Goal: Information Seeking & Learning: Learn about a topic

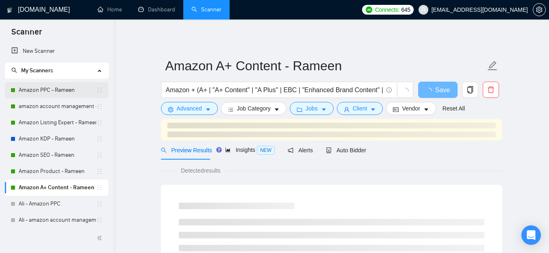
drag, startPoint x: 0, startPoint y: 0, endPoint x: 70, endPoint y: 94, distance: 116.8
click at [70, 94] on link "Amazon PPC - Rameen" at bounding box center [58, 90] width 78 height 16
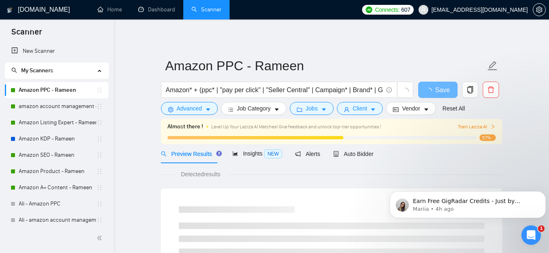
click at [527, 230] on div "Open Intercom Messenger" at bounding box center [531, 235] width 27 height 27
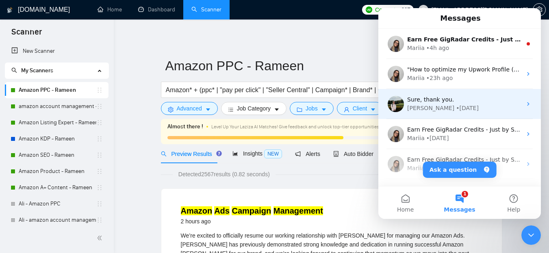
click at [448, 108] on div "[PERSON_NAME] • [DATE]" at bounding box center [465, 108] width 115 height 9
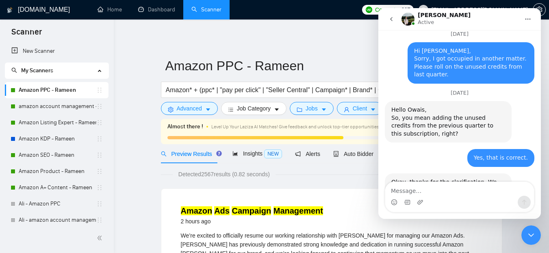
scroll to position [2037, 0]
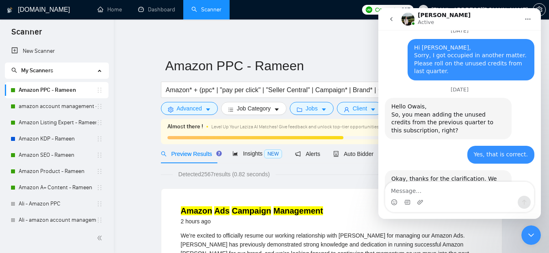
click at [392, 15] on button "go back" at bounding box center [391, 18] width 15 height 15
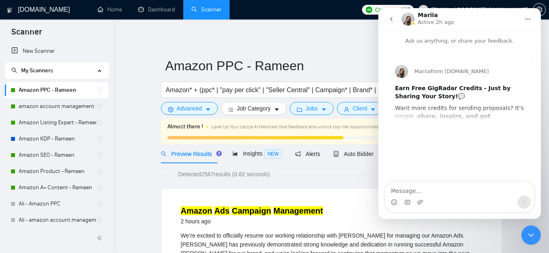
click at [395, 21] on icon "go back" at bounding box center [391, 19] width 7 height 7
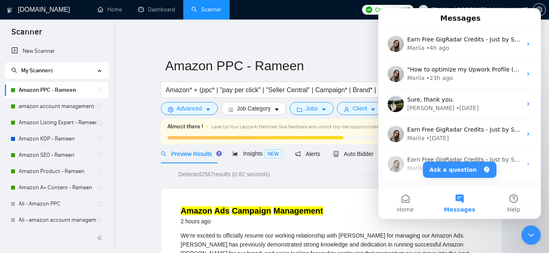
click at [530, 237] on icon "Close Intercom Messenger" at bounding box center [532, 236] width 10 height 10
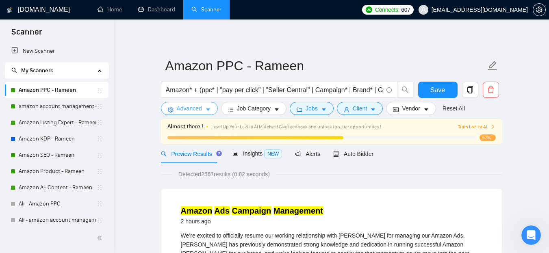
click at [202, 111] on button "Advanced" at bounding box center [189, 108] width 57 height 13
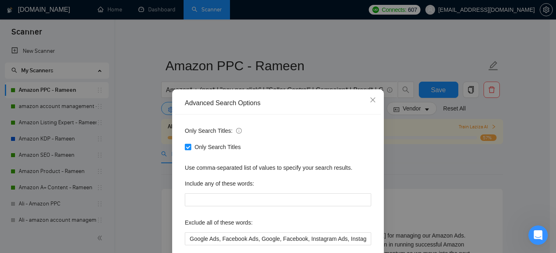
click at [148, 117] on div "Advanced Search Options Only Search Titles: Only Search Titles Use comma-separa…" at bounding box center [278, 126] width 556 height 253
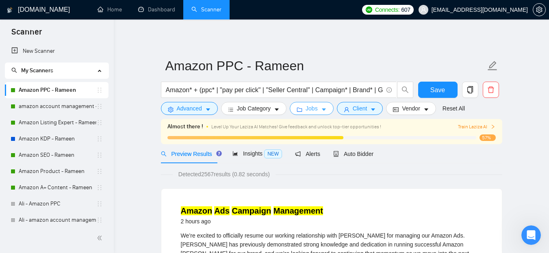
click at [297, 108] on icon "folder" at bounding box center [300, 110] width 6 height 6
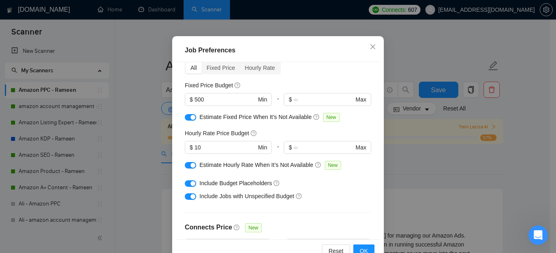
scroll to position [37, 0]
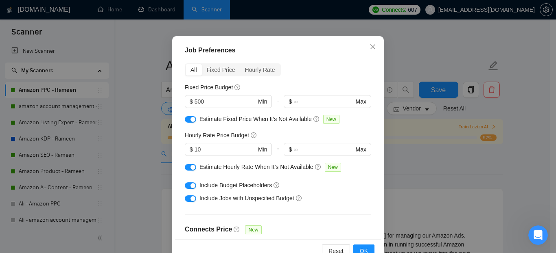
click at [325, 129] on div "Budget Project Type All Fixed Price Hourly Rate Fixed Price Budget $ 500 Min - …" at bounding box center [278, 150] width 206 height 177
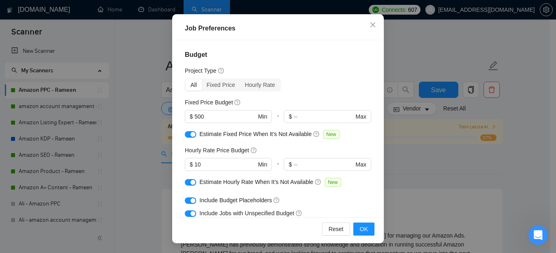
scroll to position [41, 0]
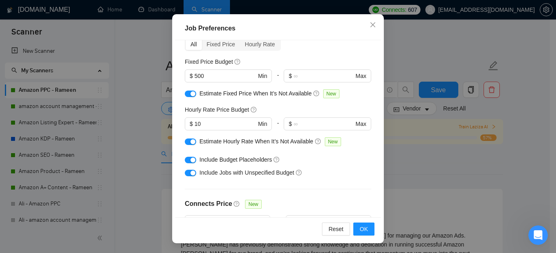
click at [190, 161] on div "button" at bounding box center [192, 160] width 5 height 5
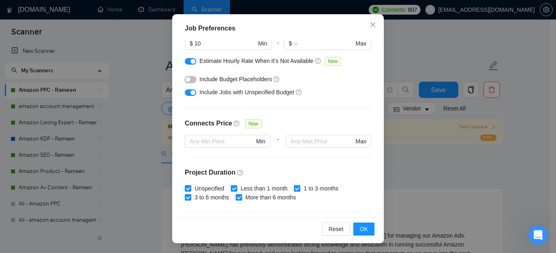
scroll to position [118, 0]
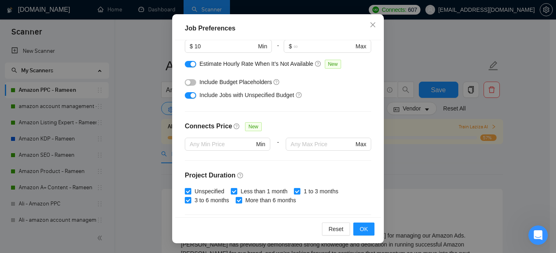
click at [305, 165] on div "Budget Project Type All Fixed Price Hourly Rate Fixed Price Budget $ 500 Min - …" at bounding box center [278, 128] width 206 height 177
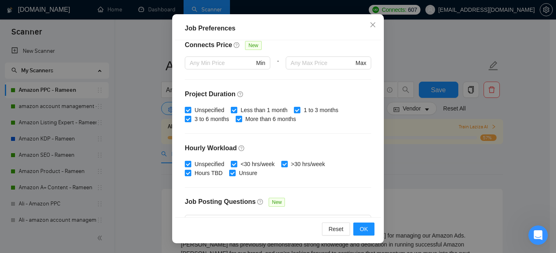
scroll to position [281, 0]
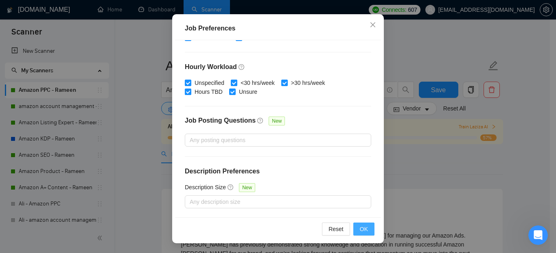
click at [361, 231] on span "OK" at bounding box center [364, 229] width 8 height 9
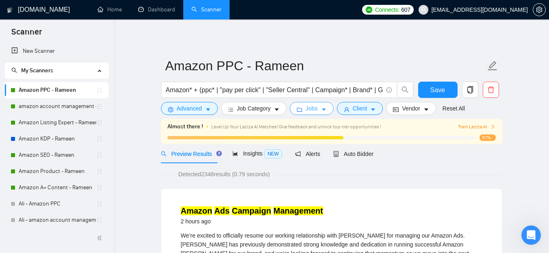
click at [314, 112] on span "Jobs" at bounding box center [312, 108] width 12 height 9
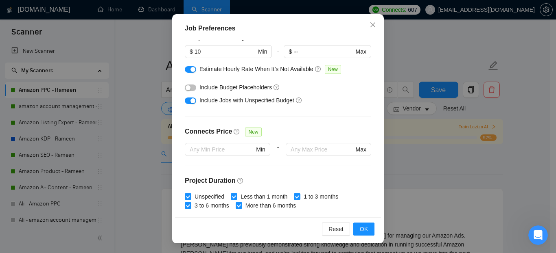
scroll to position [281, 0]
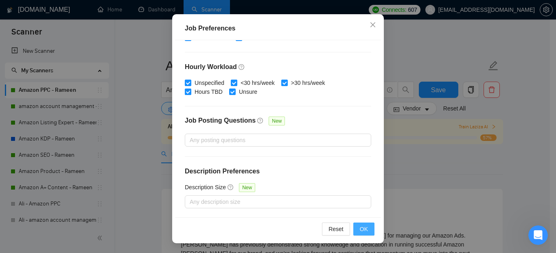
click at [357, 228] on button "OK" at bounding box center [363, 229] width 21 height 13
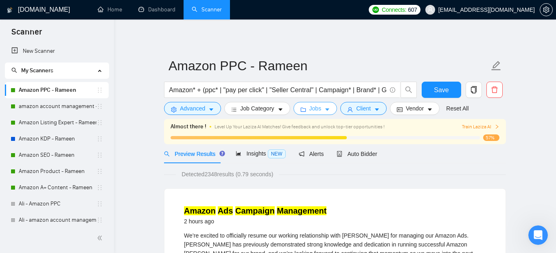
scroll to position [0, 0]
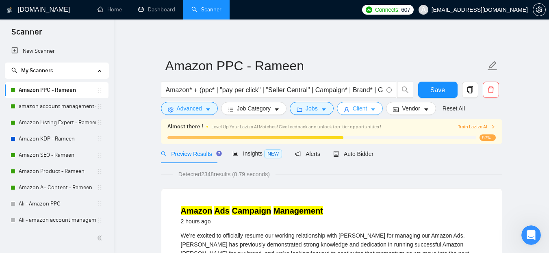
click at [363, 111] on span "Client" at bounding box center [360, 108] width 15 height 9
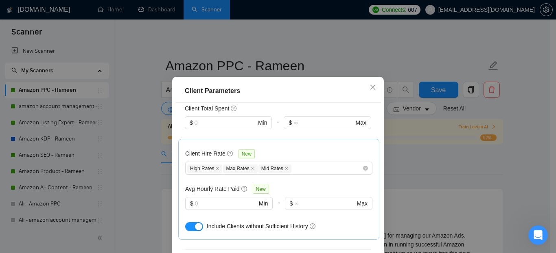
scroll to position [244, 0]
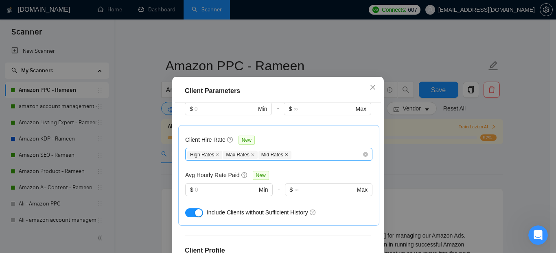
click at [285, 153] on icon "close" at bounding box center [286, 154] width 3 height 3
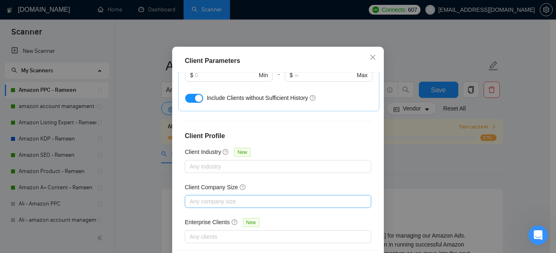
scroll to position [63, 0]
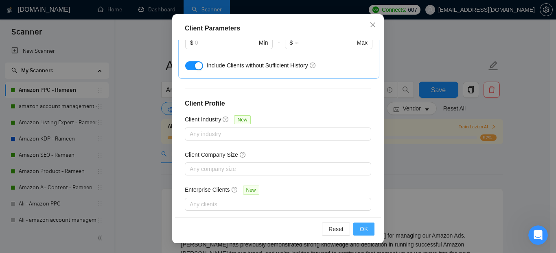
click at [356, 228] on button "OK" at bounding box center [363, 229] width 21 height 13
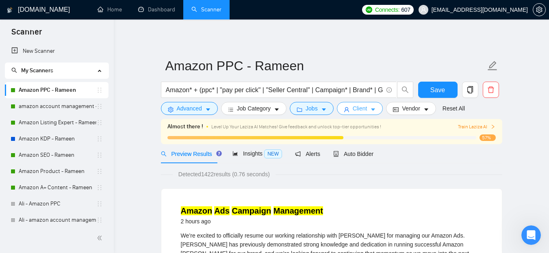
click at [371, 109] on icon "caret-down" at bounding box center [374, 110] width 6 height 6
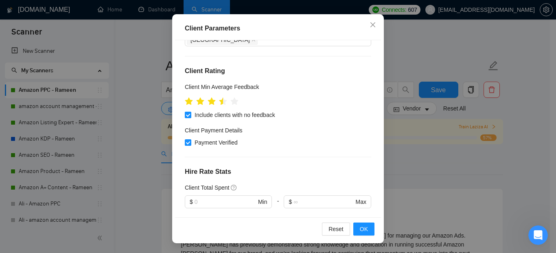
scroll to position [44, 0]
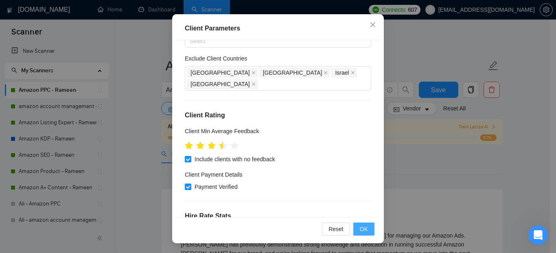
click at [356, 226] on button "OK" at bounding box center [363, 229] width 21 height 13
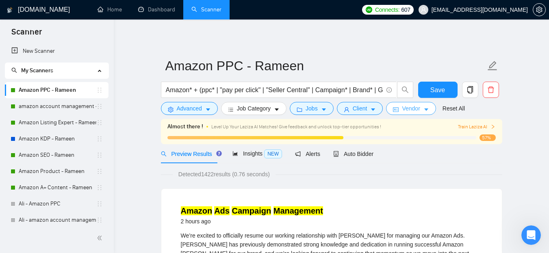
click at [412, 110] on span "Vendor" at bounding box center [411, 108] width 18 height 9
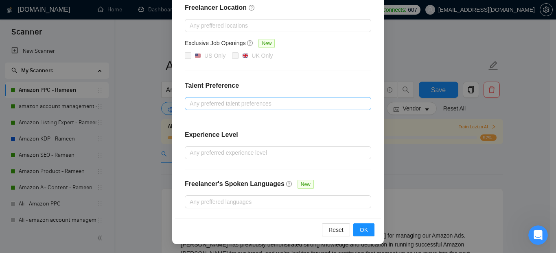
scroll to position [123, 0]
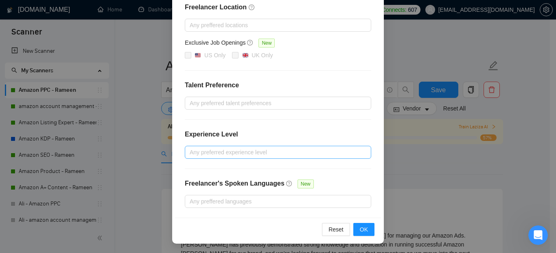
click at [244, 153] on div at bounding box center [274, 153] width 174 height 10
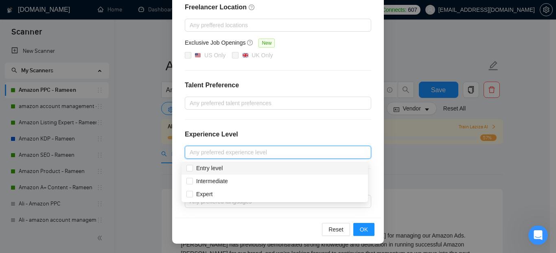
click at [286, 130] on div "Experience Level" at bounding box center [278, 138] width 186 height 16
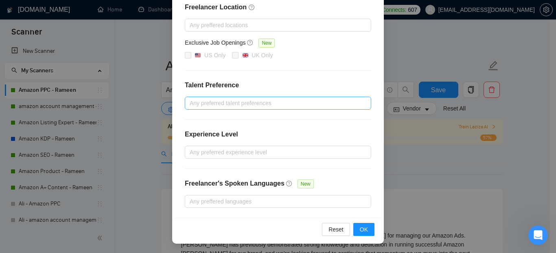
click at [275, 101] on div at bounding box center [274, 103] width 174 height 10
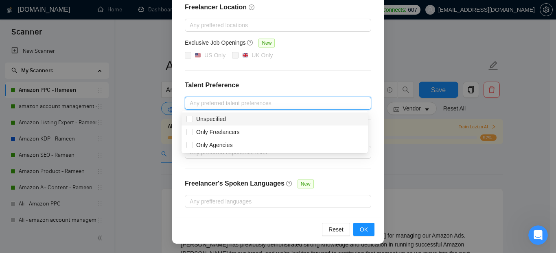
click at [305, 74] on div "Freelancer Location Any preffered locations Exclusive Job Openings New US Only …" at bounding box center [278, 105] width 206 height 225
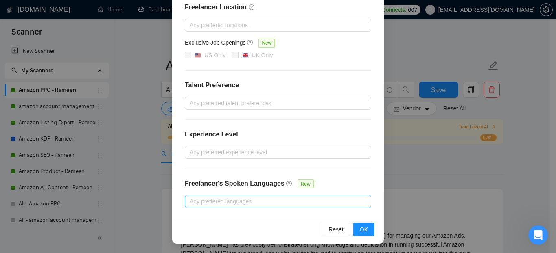
click at [232, 201] on div at bounding box center [274, 202] width 174 height 10
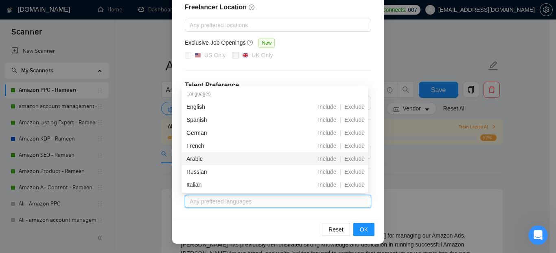
click at [220, 215] on div "Freelancer Location Any preffered locations Exclusive Job Openings New US Only …" at bounding box center [278, 105] width 206 height 225
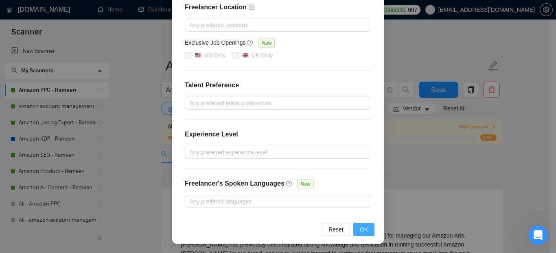
click at [362, 226] on span "OK" at bounding box center [364, 229] width 8 height 9
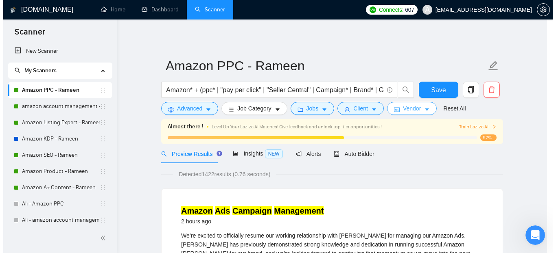
scroll to position [0, 0]
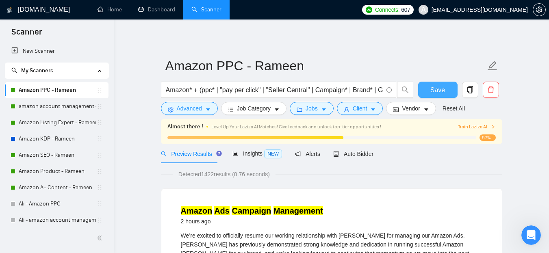
click at [435, 89] on span "Save" at bounding box center [438, 90] width 15 height 10
click at [70, 105] on link "amazon account management - Rameen" at bounding box center [58, 106] width 78 height 16
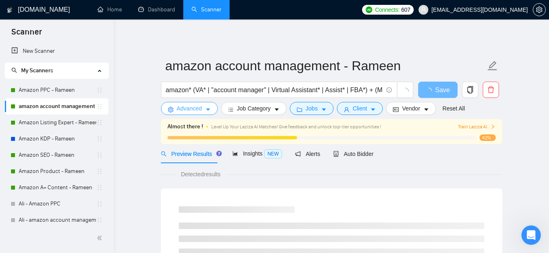
click at [204, 110] on button "Advanced" at bounding box center [189, 108] width 57 height 13
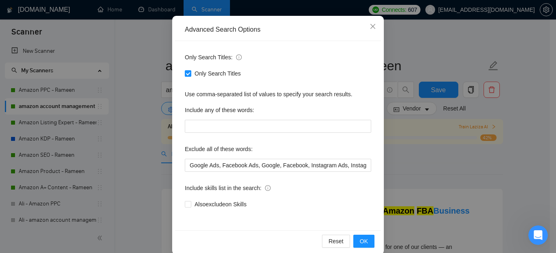
scroll to position [85, 0]
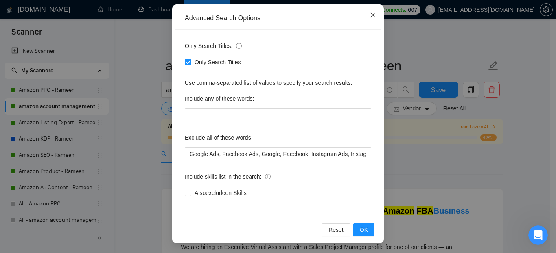
click at [370, 17] on icon "close" at bounding box center [372, 15] width 7 height 7
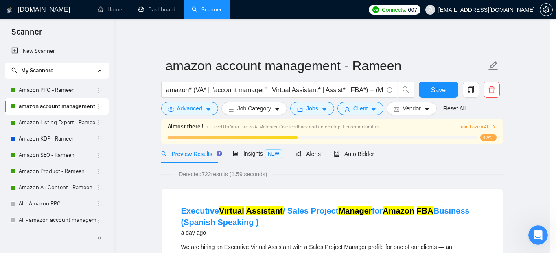
scroll to position [44, 0]
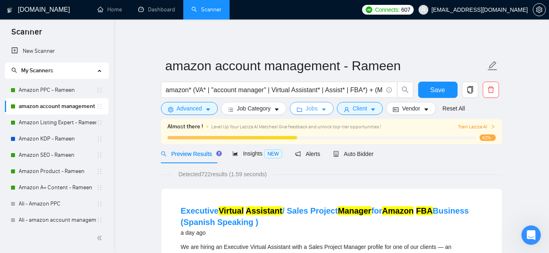
click at [318, 106] on button "Jobs" at bounding box center [312, 108] width 44 height 13
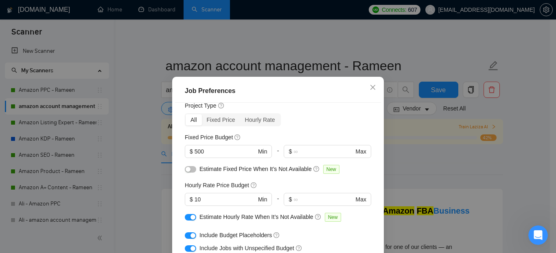
scroll to position [41, 0]
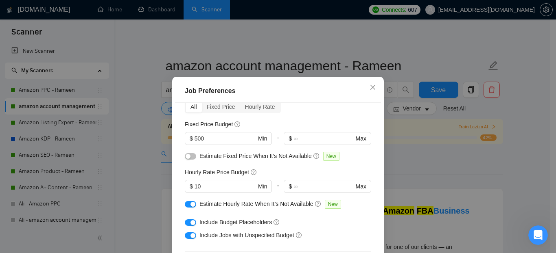
click at [185, 157] on div "button" at bounding box center [187, 156] width 5 height 5
click at [217, 167] on div "Budget Project Type All Fixed Price Hourly Rate Fixed Price Budget $ 500 Min - …" at bounding box center [278, 191] width 206 height 177
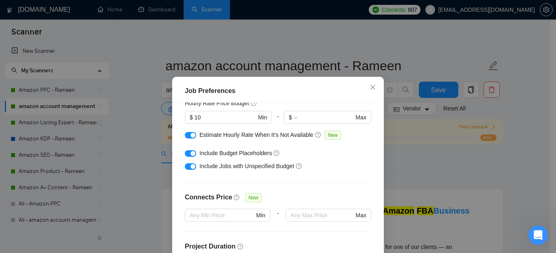
scroll to position [122, 0]
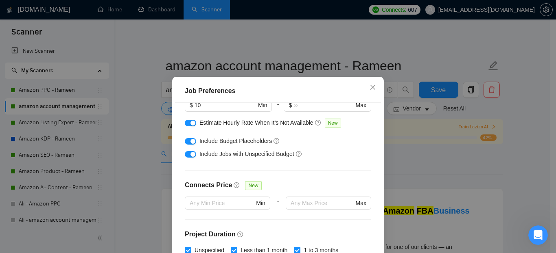
click at [190, 139] on div "button" at bounding box center [192, 141] width 5 height 5
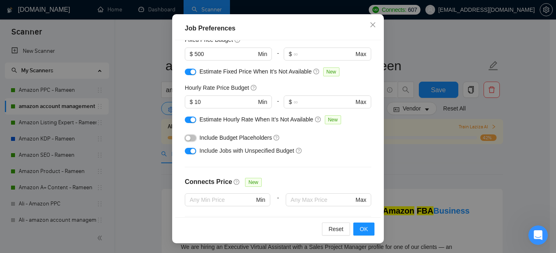
scroll to position [0, 0]
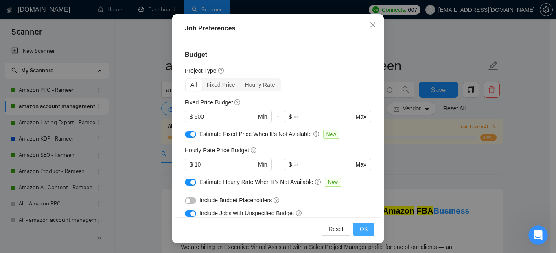
click at [362, 229] on span "OK" at bounding box center [364, 229] width 8 height 9
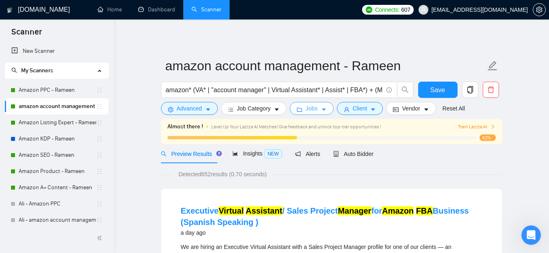
click at [323, 111] on icon "caret-down" at bounding box center [324, 110] width 6 height 6
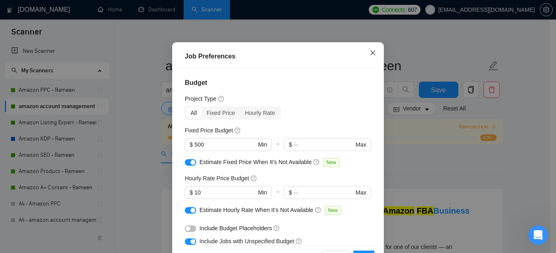
click at [369, 56] on icon "close" at bounding box center [372, 53] width 7 height 7
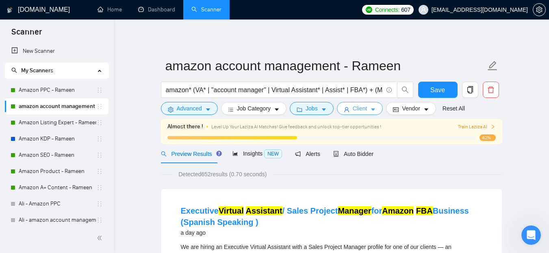
click at [349, 111] on button "Client" at bounding box center [360, 108] width 46 height 13
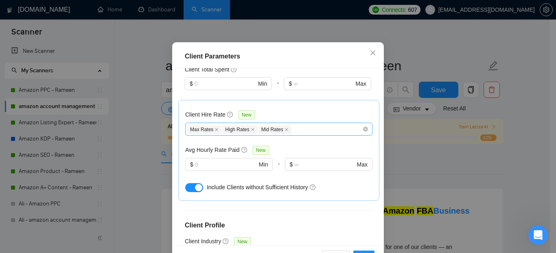
scroll to position [247, 0]
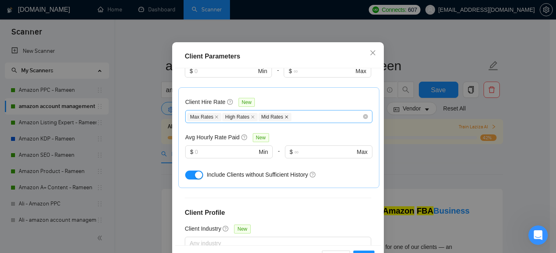
click at [285, 119] on icon "close" at bounding box center [286, 117] width 3 height 3
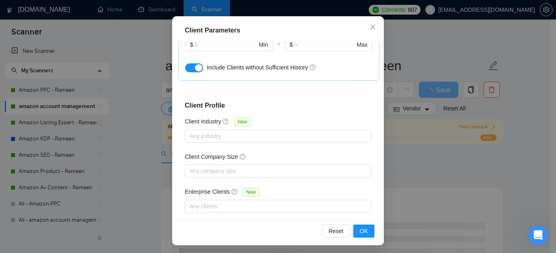
scroll to position [63, 0]
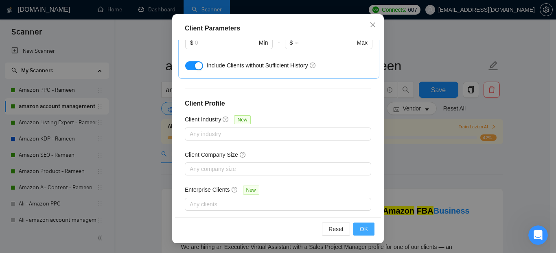
click at [356, 227] on button "OK" at bounding box center [363, 229] width 21 height 13
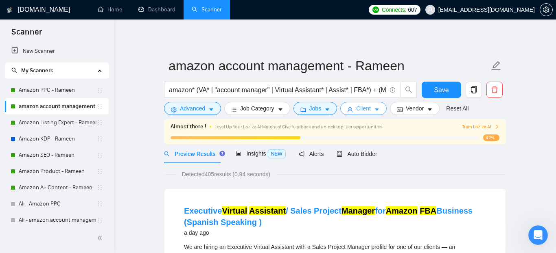
scroll to position [0, 0]
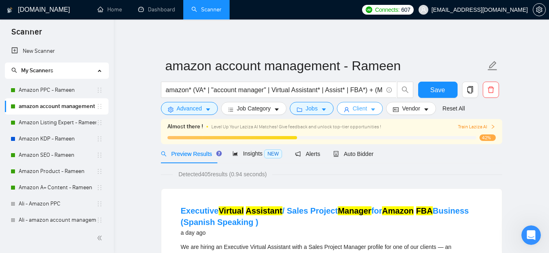
click at [355, 109] on span "Client" at bounding box center [360, 108] width 15 height 9
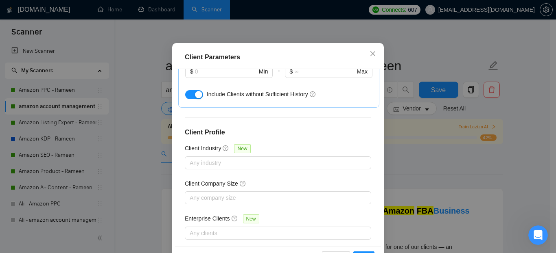
scroll to position [63, 0]
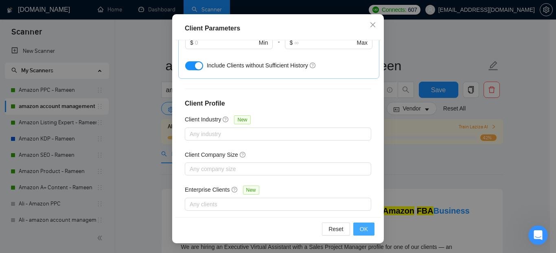
click at [368, 227] on button "OK" at bounding box center [363, 229] width 21 height 13
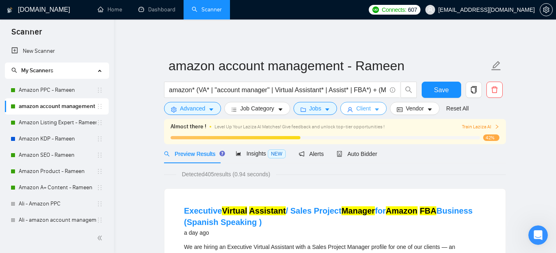
scroll to position [0, 0]
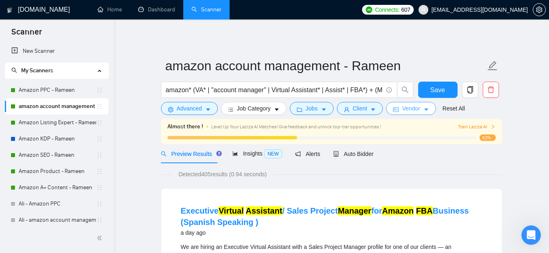
click at [417, 110] on span "Vendor" at bounding box center [411, 108] width 18 height 9
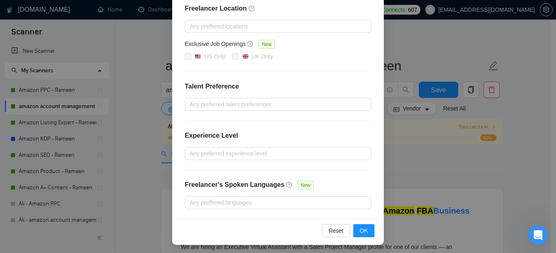
scroll to position [123, 0]
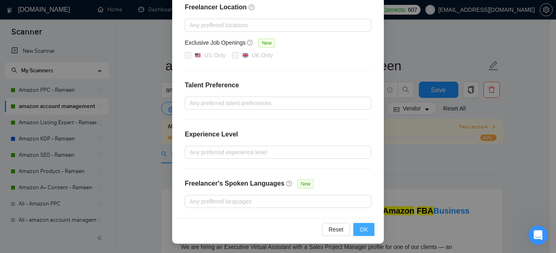
click at [355, 225] on button "OK" at bounding box center [363, 229] width 21 height 13
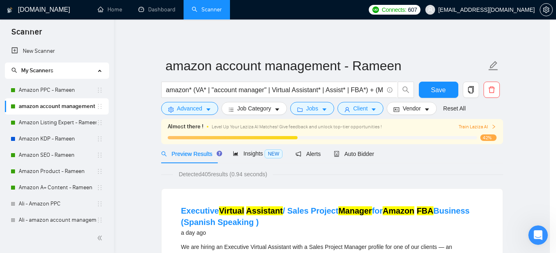
scroll to position [82, 0]
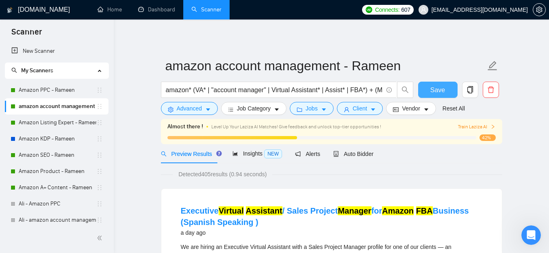
click at [440, 92] on span "Save" at bounding box center [438, 90] width 15 height 10
click at [68, 124] on link "Amazon Listing Expert - Rameen" at bounding box center [58, 123] width 78 height 16
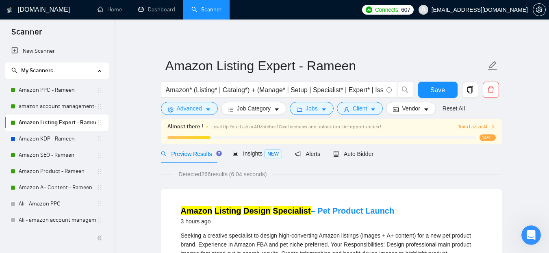
click at [205, 108] on icon "caret-down" at bounding box center [208, 110] width 6 height 6
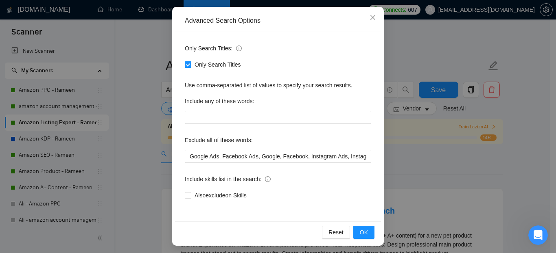
scroll to position [85, 0]
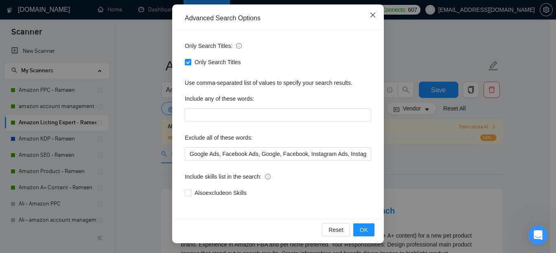
click at [370, 14] on icon "close" at bounding box center [372, 15] width 5 height 5
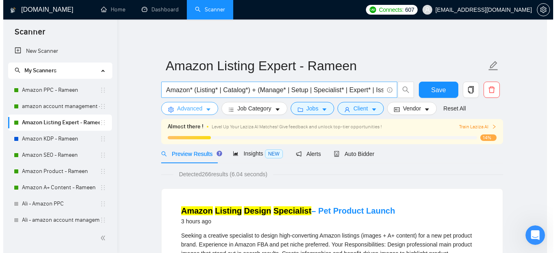
scroll to position [0, 0]
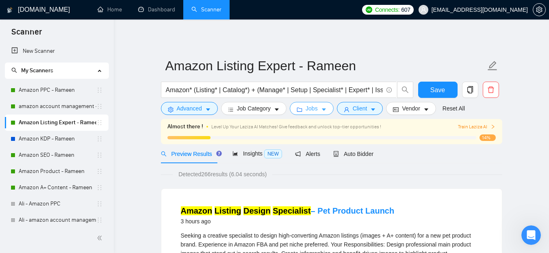
click at [298, 108] on icon "folder" at bounding box center [300, 110] width 6 height 6
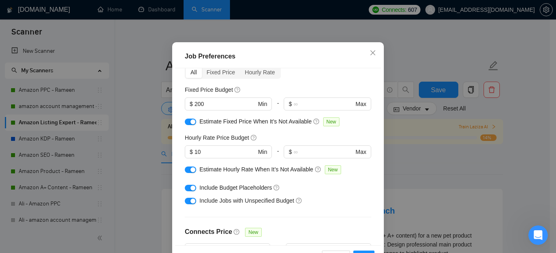
scroll to position [81, 0]
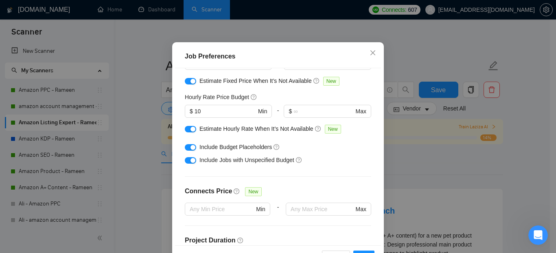
click at [190, 150] on div "button" at bounding box center [192, 147] width 5 height 5
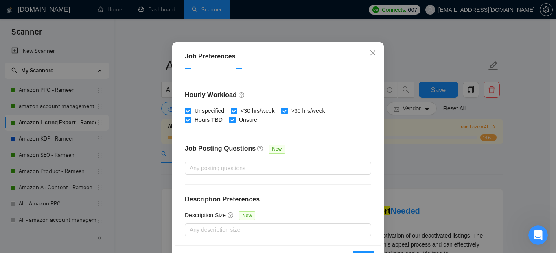
scroll to position [63, 0]
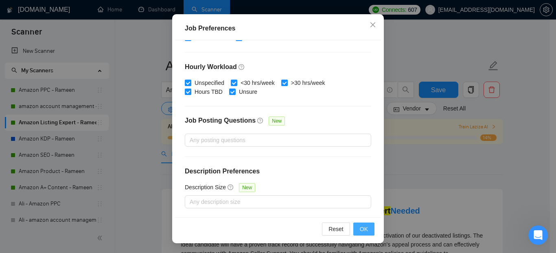
click at [356, 229] on button "OK" at bounding box center [363, 229] width 21 height 13
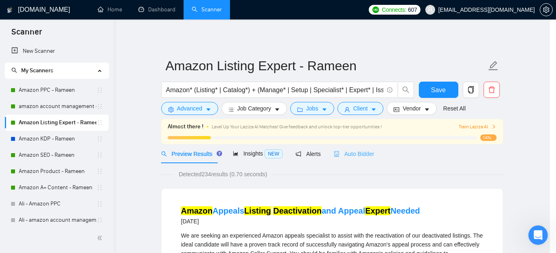
scroll to position [35, 0]
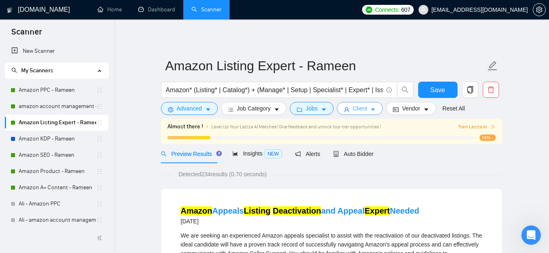
click at [359, 105] on span "Client" at bounding box center [360, 108] width 15 height 9
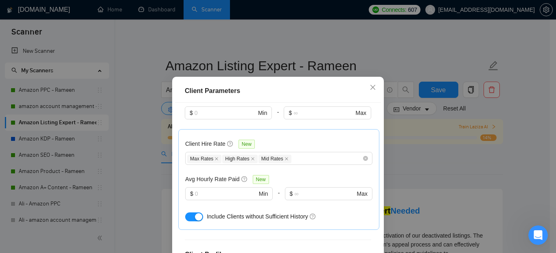
scroll to position [244, 0]
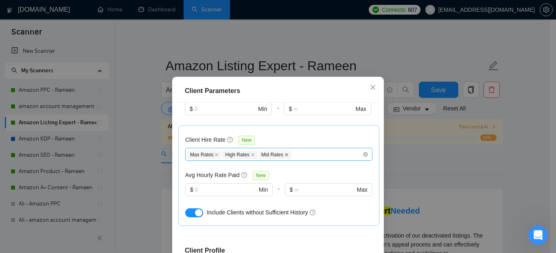
click at [284, 153] on icon "close" at bounding box center [286, 155] width 4 height 4
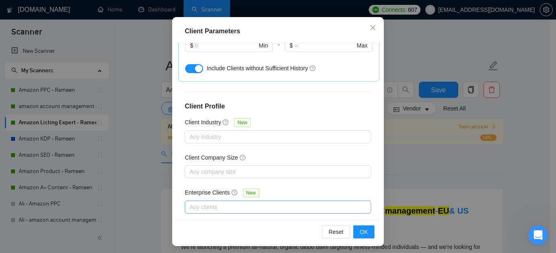
scroll to position [63, 0]
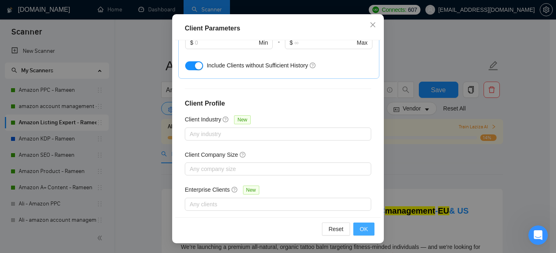
click at [363, 230] on span "OK" at bounding box center [364, 229] width 8 height 9
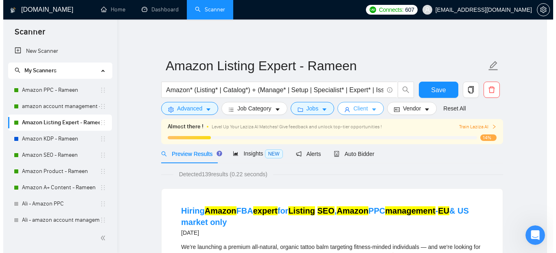
scroll to position [0, 0]
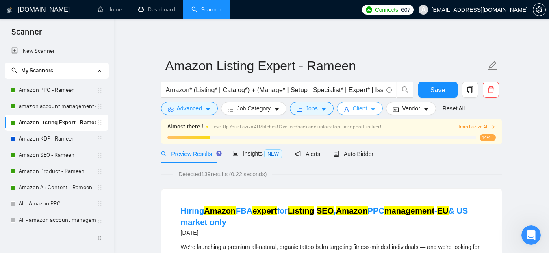
click at [355, 107] on span "Client" at bounding box center [360, 108] width 15 height 9
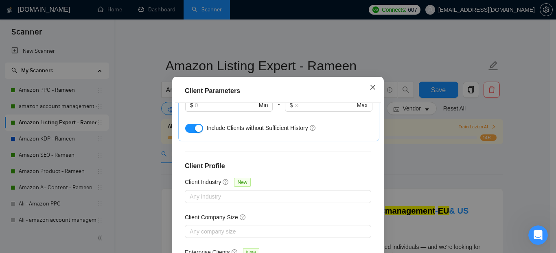
click at [371, 86] on icon "close" at bounding box center [372, 87] width 7 height 7
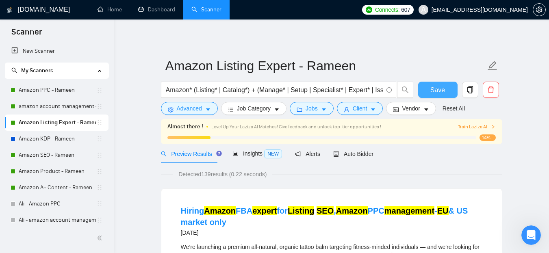
click at [442, 92] on span "Save" at bounding box center [438, 90] width 15 height 10
click at [372, 107] on icon "caret-down" at bounding box center [374, 110] width 6 height 6
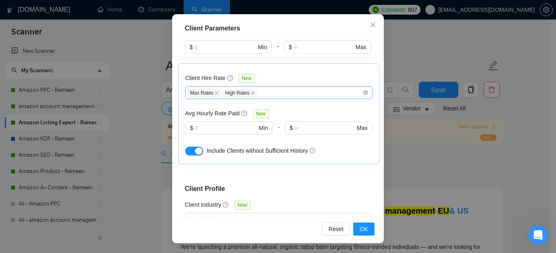
scroll to position [288, 0]
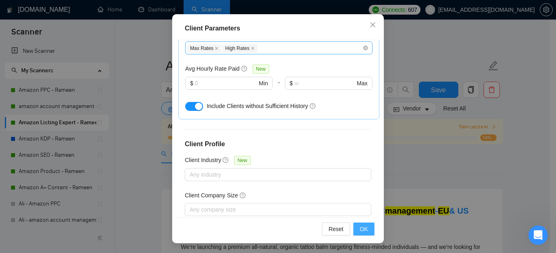
click at [360, 226] on span "OK" at bounding box center [364, 229] width 8 height 9
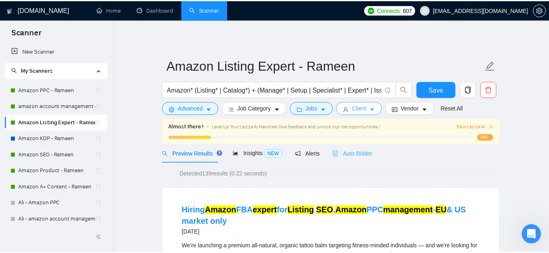
scroll to position [0, 0]
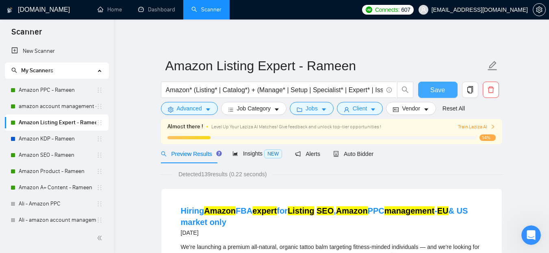
click at [442, 91] on span "Save" at bounding box center [438, 90] width 15 height 10
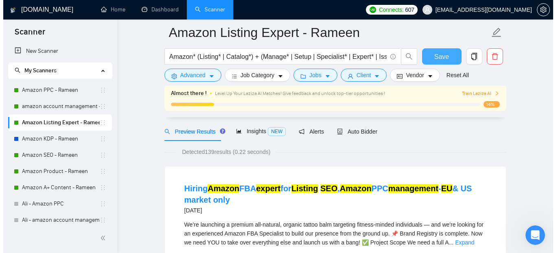
scroll to position [41, 0]
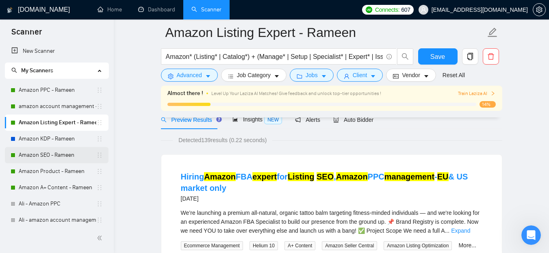
click at [68, 152] on link "Amazon SEO - Rameen" at bounding box center [58, 155] width 78 height 16
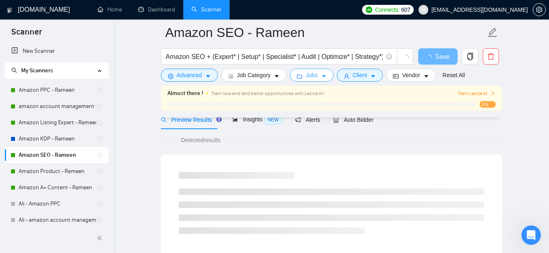
click at [307, 75] on span "Jobs" at bounding box center [312, 75] width 12 height 9
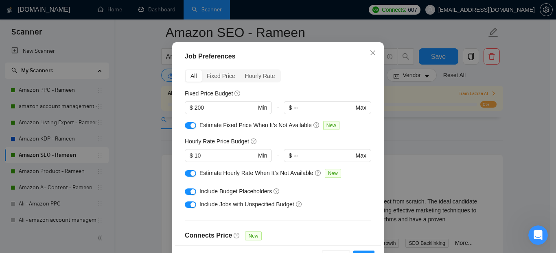
scroll to position [78, 0]
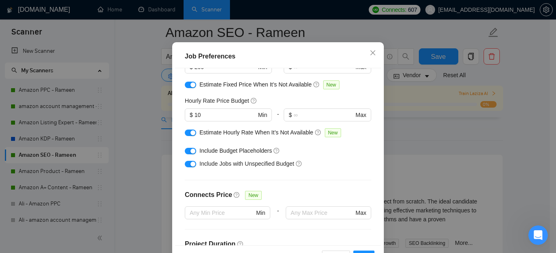
click at [190, 154] on div "button" at bounding box center [192, 151] width 5 height 5
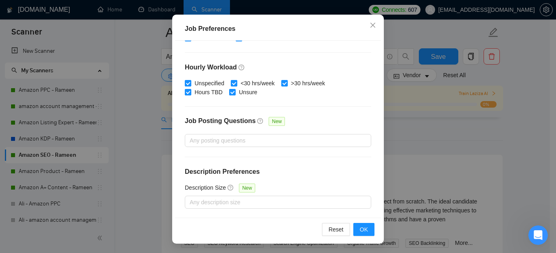
scroll to position [63, 0]
click at [356, 228] on button "OK" at bounding box center [363, 229] width 21 height 13
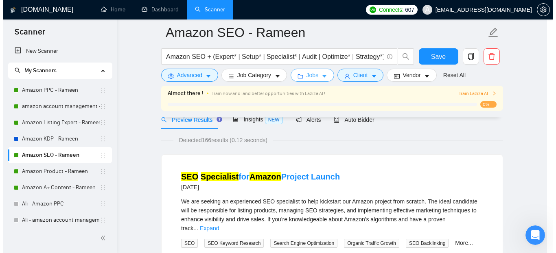
scroll to position [0, 0]
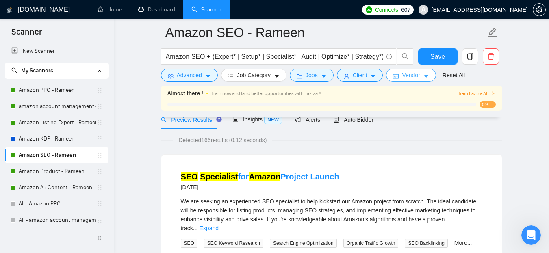
click at [416, 74] on span "Vendor" at bounding box center [411, 75] width 18 height 9
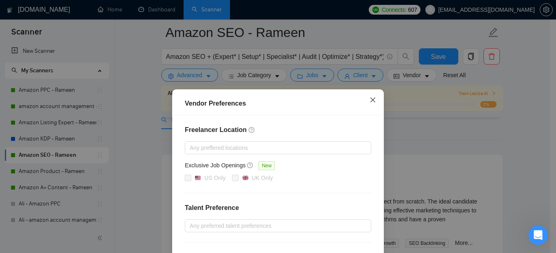
click at [369, 102] on icon "close" at bounding box center [372, 100] width 7 height 7
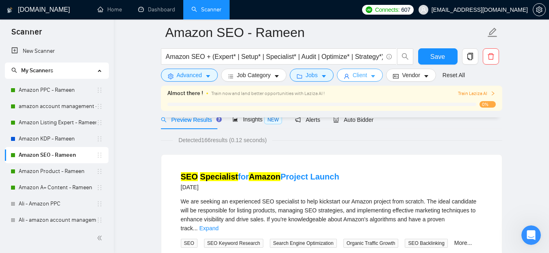
click at [363, 75] on span "Client" at bounding box center [360, 75] width 15 height 9
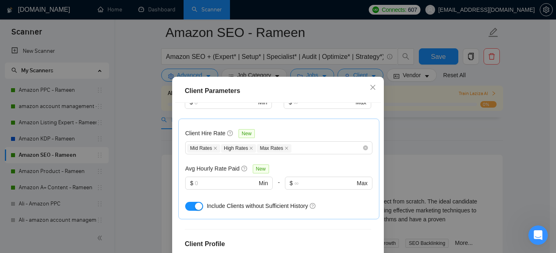
scroll to position [207, 0]
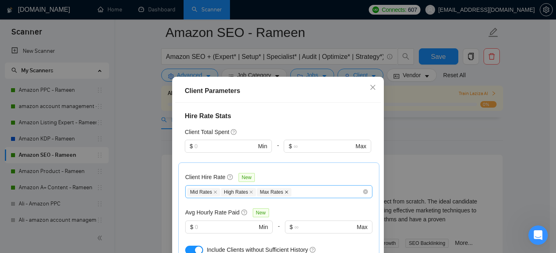
click at [285, 191] on icon "close" at bounding box center [286, 192] width 3 height 3
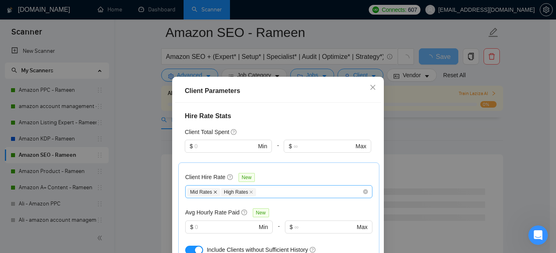
click at [213, 190] on icon "close" at bounding box center [215, 192] width 4 height 4
click at [251, 187] on div "High Rates" at bounding box center [274, 192] width 175 height 10
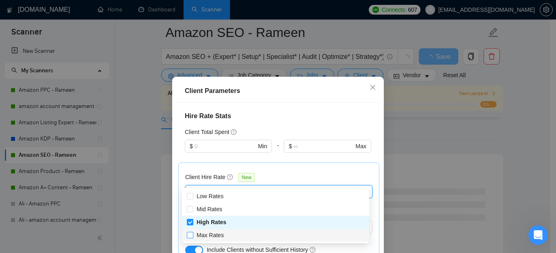
click at [203, 235] on span "Max Rates" at bounding box center [209, 235] width 27 height 7
click at [192, 235] on input "Max Rates" at bounding box center [190, 235] width 6 height 6
checkbox input "true"
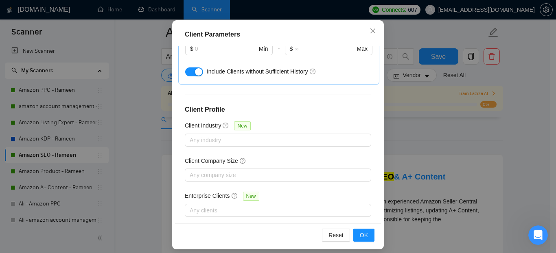
scroll to position [63, 0]
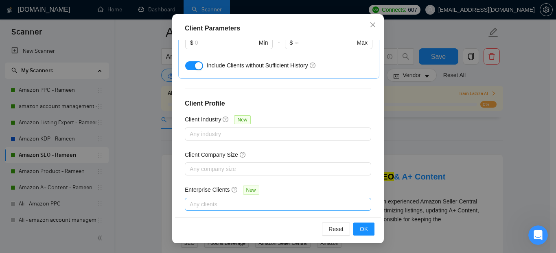
click at [210, 200] on div at bounding box center [274, 205] width 174 height 10
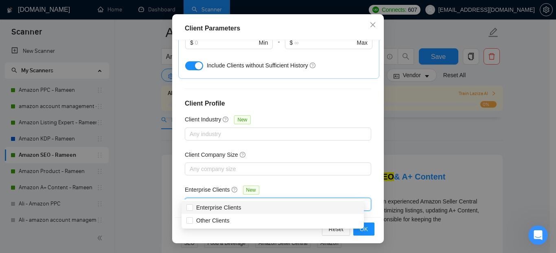
click at [313, 172] on div "Client Location Include Client Countries Select Exclude Client Countries [GEOGR…" at bounding box center [278, 128] width 206 height 177
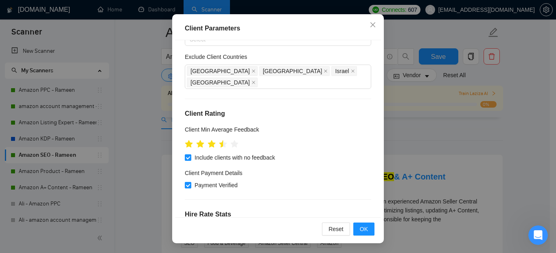
scroll to position [0, 0]
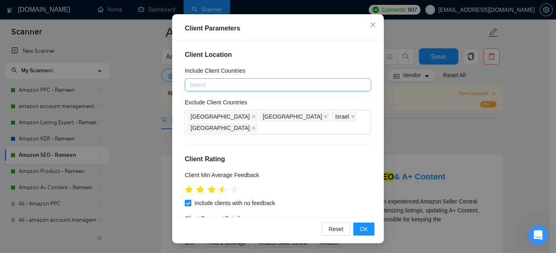
click at [232, 89] on div at bounding box center [274, 85] width 174 height 10
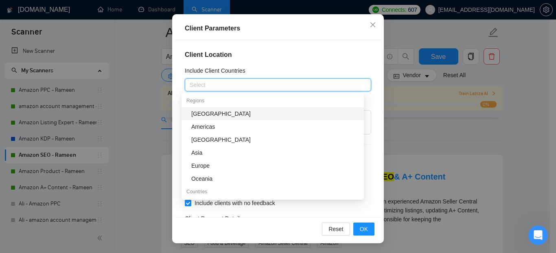
click at [233, 88] on div at bounding box center [274, 85] width 174 height 10
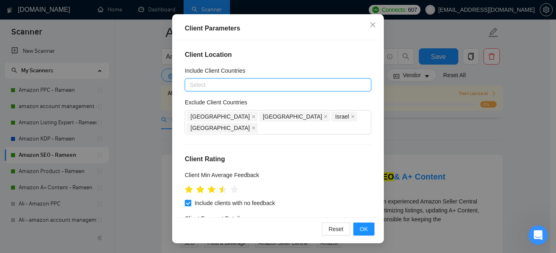
click at [234, 87] on div at bounding box center [274, 85] width 174 height 10
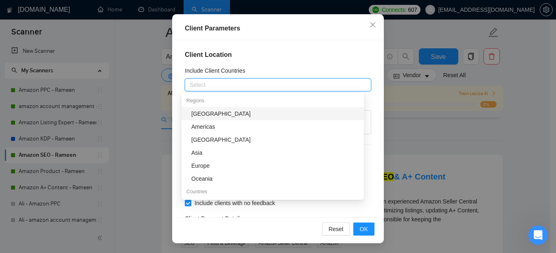
click at [272, 59] on h4 "Client Location" at bounding box center [278, 55] width 186 height 10
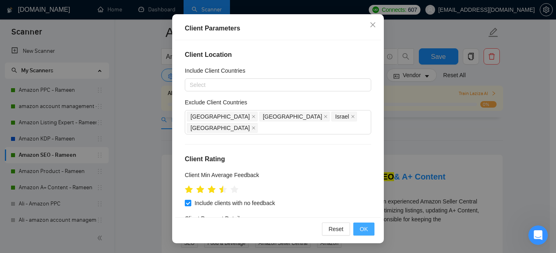
click at [360, 227] on span "OK" at bounding box center [364, 229] width 8 height 9
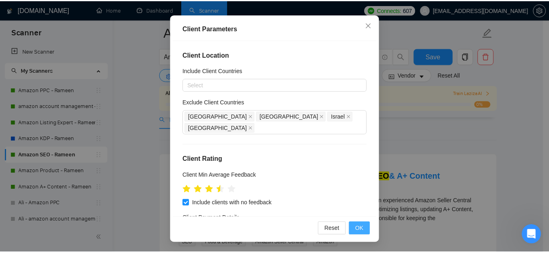
scroll to position [35, 0]
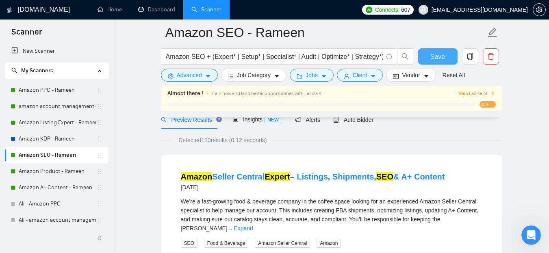
click at [438, 50] on button "Save" at bounding box center [438, 56] width 39 height 16
click at [72, 171] on link "Amazon Product - Rameen" at bounding box center [58, 171] width 78 height 16
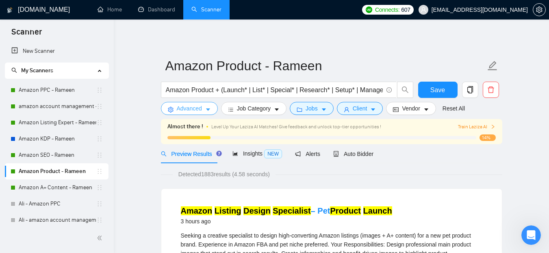
click at [202, 107] on button "Advanced" at bounding box center [189, 108] width 57 height 13
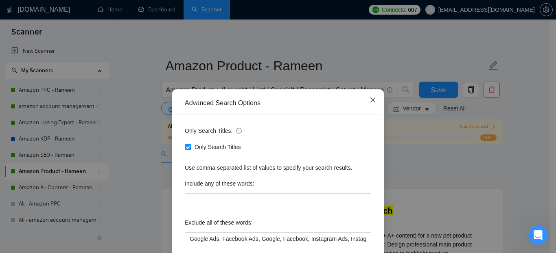
click at [369, 102] on icon "close" at bounding box center [372, 100] width 7 height 7
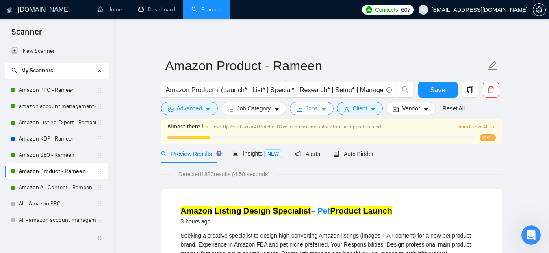
click at [320, 103] on button "Jobs" at bounding box center [312, 108] width 44 height 13
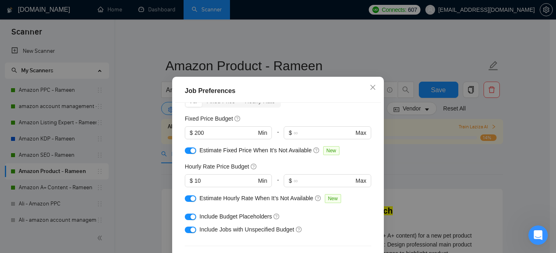
scroll to position [81, 0]
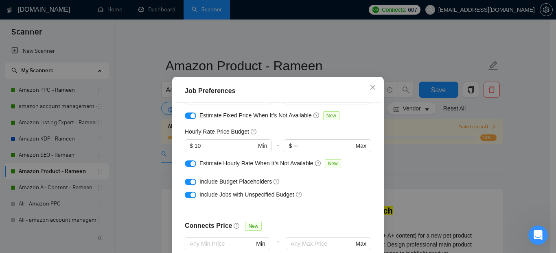
click at [190, 184] on div "button" at bounding box center [192, 182] width 5 height 5
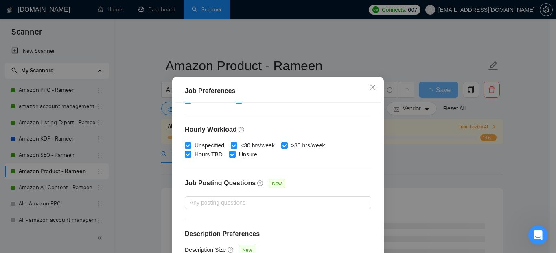
scroll to position [63, 0]
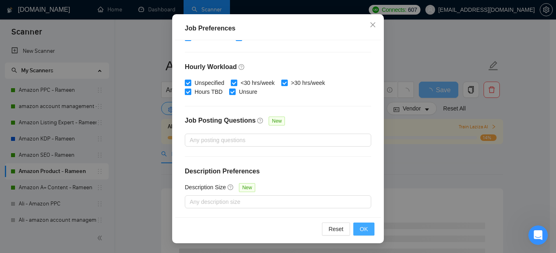
click at [368, 229] on button "OK" at bounding box center [363, 229] width 21 height 13
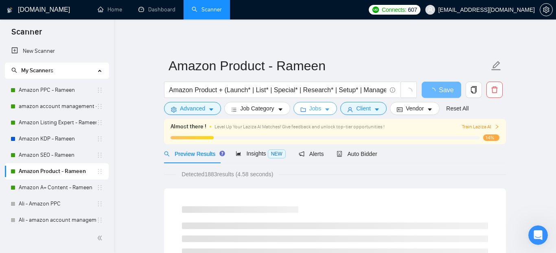
scroll to position [0, 0]
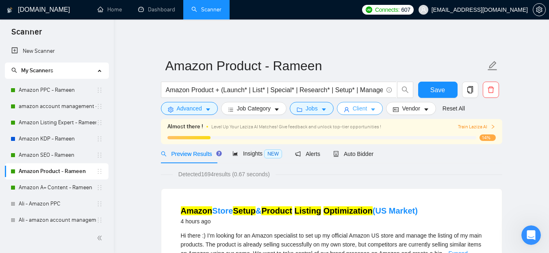
click at [349, 108] on button "Client" at bounding box center [360, 108] width 46 height 13
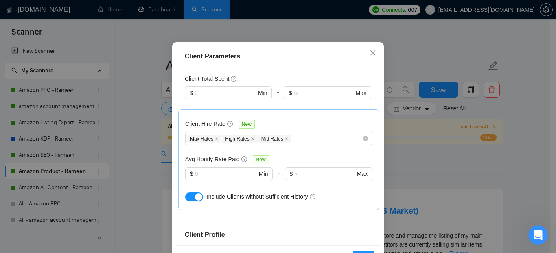
scroll to position [244, 0]
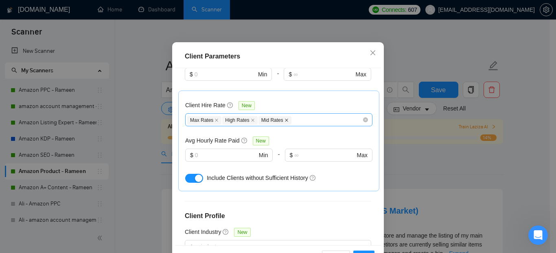
click at [285, 122] on icon "close" at bounding box center [286, 120] width 3 height 3
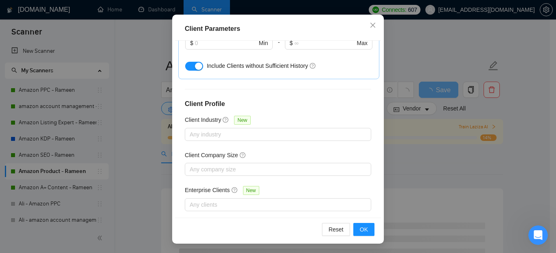
scroll to position [63, 0]
click at [366, 227] on button "OK" at bounding box center [363, 229] width 21 height 13
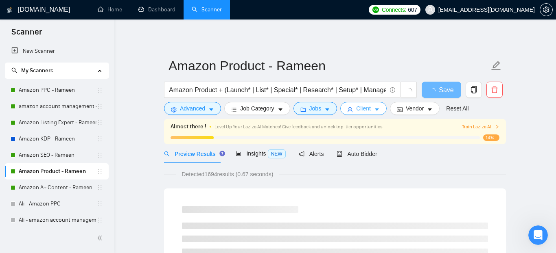
scroll to position [0, 0]
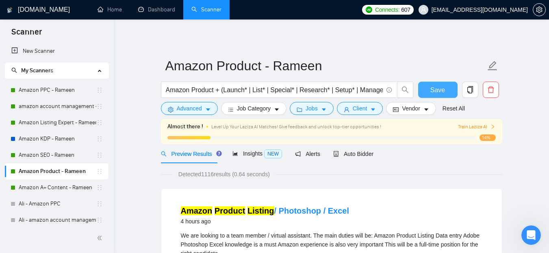
click at [442, 88] on span "Save" at bounding box center [438, 90] width 15 height 10
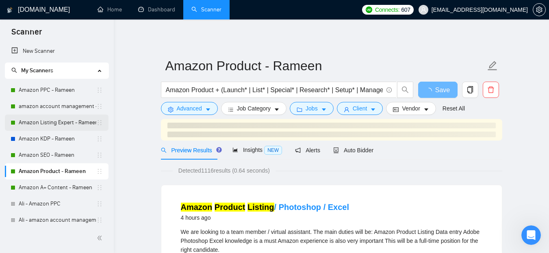
click at [40, 121] on link "Amazon Listing Expert - Rameen" at bounding box center [58, 123] width 78 height 16
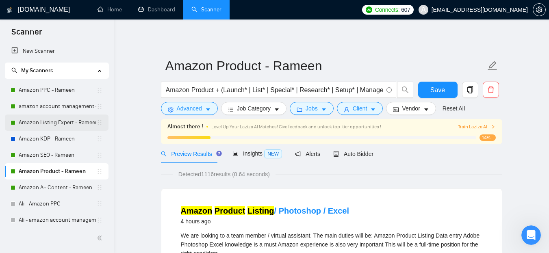
click at [54, 121] on link "Amazon Listing Expert - Rameen" at bounding box center [58, 123] width 78 height 16
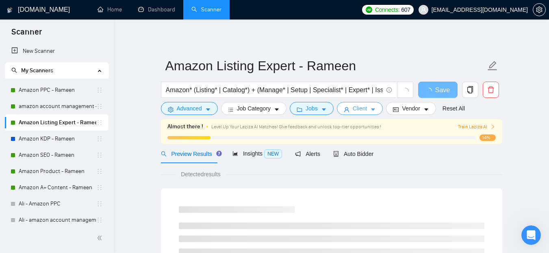
click at [367, 107] on button "Client" at bounding box center [360, 108] width 46 height 13
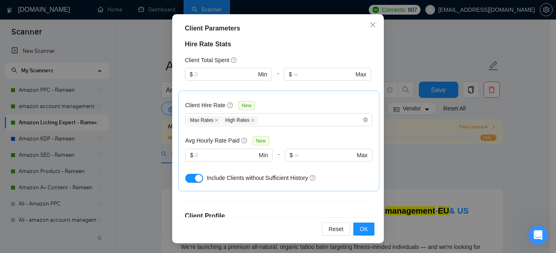
scroll to position [207, 0]
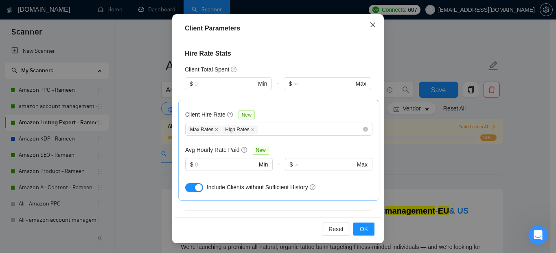
click at [370, 26] on icon "close" at bounding box center [372, 24] width 5 height 5
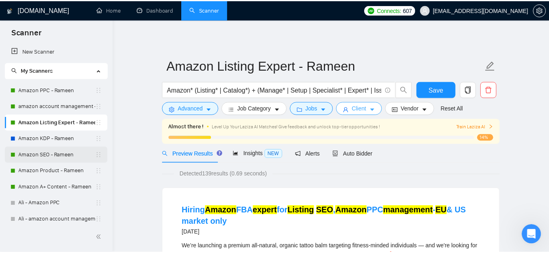
scroll to position [0, 0]
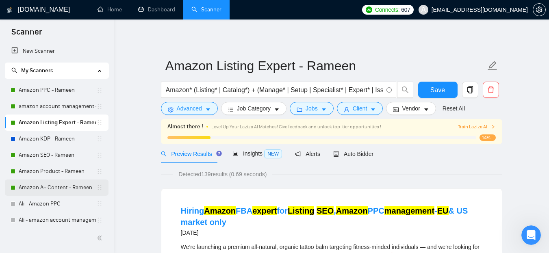
click at [59, 189] on link "Amazon A+ Content - Rameen" at bounding box center [58, 188] width 78 height 16
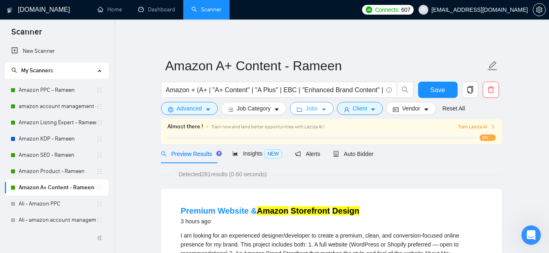
click at [315, 109] on span "Jobs" at bounding box center [312, 108] width 12 height 9
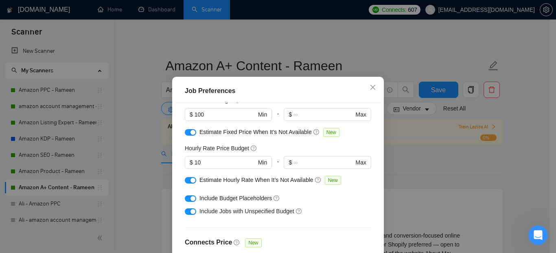
scroll to position [81, 0]
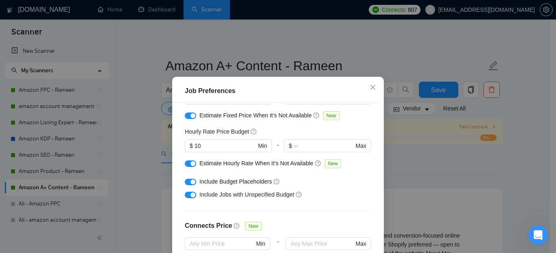
click at [185, 181] on button "button" at bounding box center [190, 182] width 11 height 7
click at [372, 161] on div "Budget Project Type All Fixed Price Hourly Rate Fixed Price Budget $ 100 Min - …" at bounding box center [278, 191] width 206 height 177
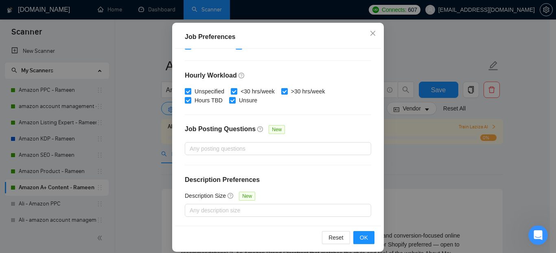
scroll to position [63, 0]
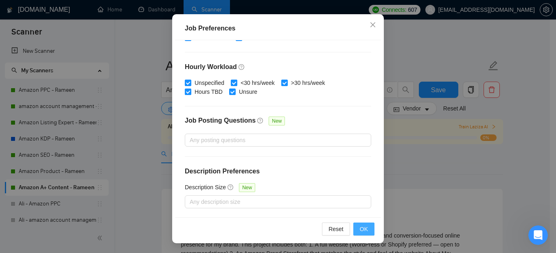
click at [360, 231] on span "OK" at bounding box center [364, 229] width 8 height 9
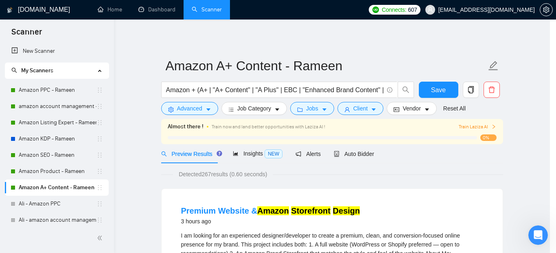
scroll to position [35, 0]
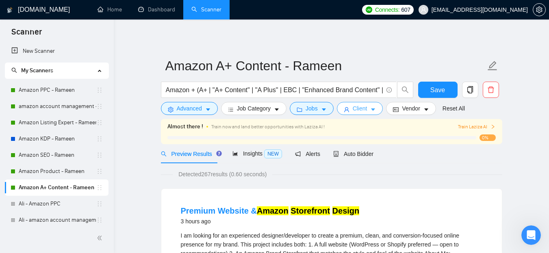
click at [371, 110] on icon "caret-down" at bounding box center [374, 110] width 6 height 6
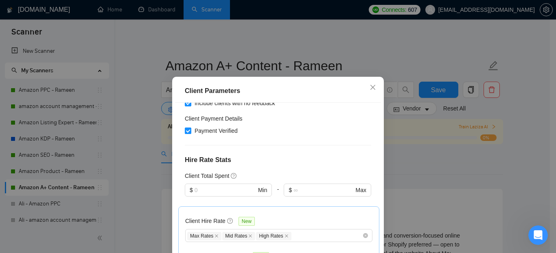
scroll to position [203, 0]
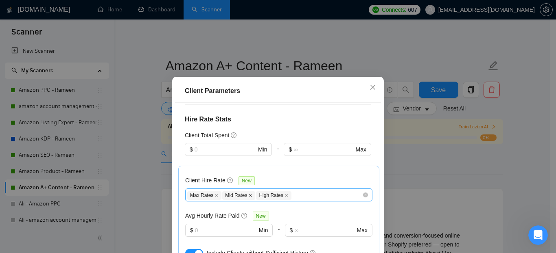
click at [248, 194] on icon "close" at bounding box center [250, 196] width 4 height 4
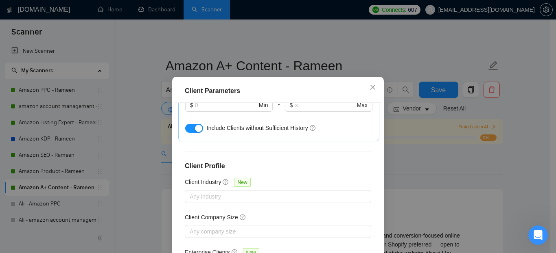
scroll to position [63, 0]
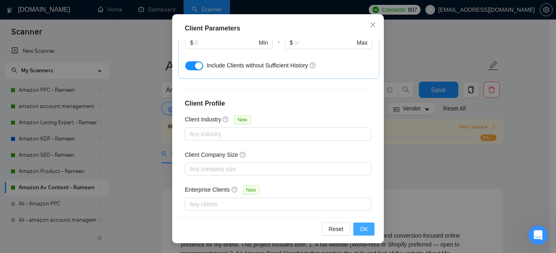
click at [356, 230] on button "OK" at bounding box center [363, 229] width 21 height 13
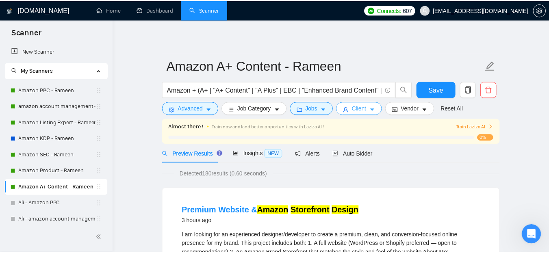
scroll to position [0, 0]
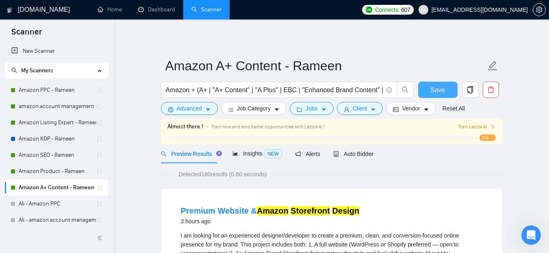
click at [439, 91] on span "Save" at bounding box center [438, 90] width 15 height 10
click at [29, 86] on link "Amazon PPC - Rameen" at bounding box center [58, 90] width 78 height 16
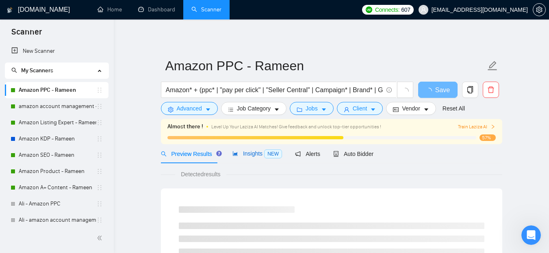
click at [264, 155] on span "NEW" at bounding box center [273, 154] width 18 height 9
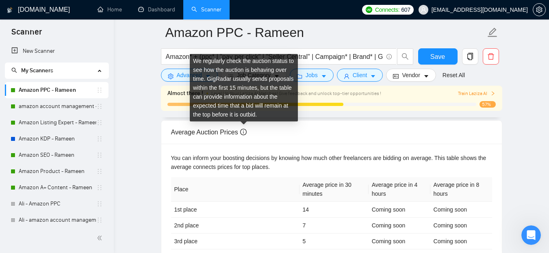
scroll to position [400, 0]
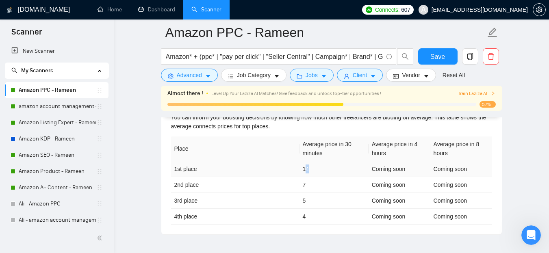
click at [308, 168] on td "14" at bounding box center [334, 169] width 69 height 16
click at [306, 167] on td "14" at bounding box center [334, 169] width 69 height 16
click at [306, 177] on td "7" at bounding box center [334, 185] width 69 height 16
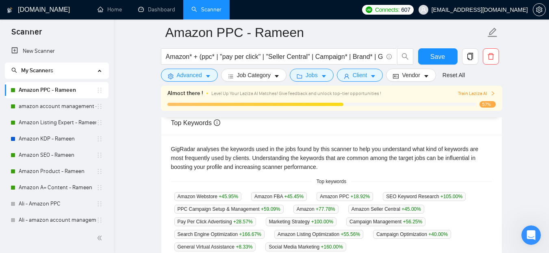
scroll to position [196, 0]
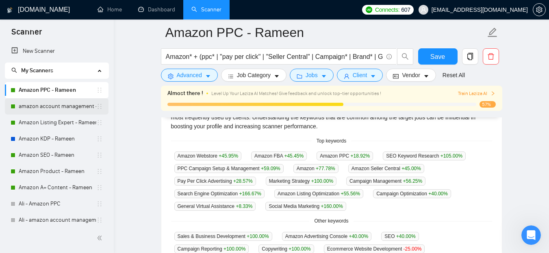
click at [54, 109] on link "amazon account management - Rameen" at bounding box center [58, 106] width 78 height 16
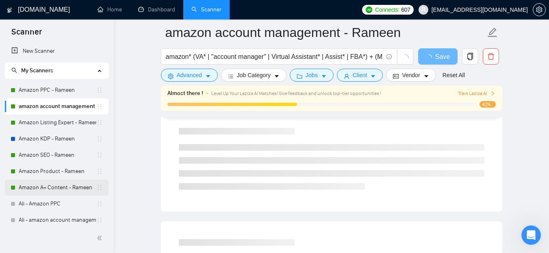
click at [81, 190] on link "Amazon A+ Content - Rameen" at bounding box center [58, 188] width 78 height 16
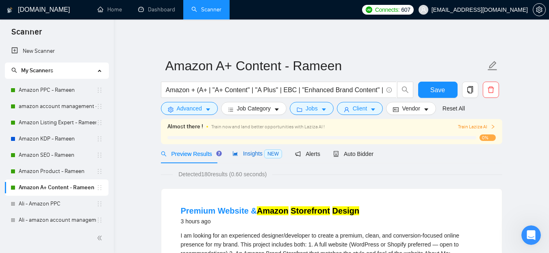
click at [246, 157] on span "Insights NEW" at bounding box center [258, 153] width 50 height 7
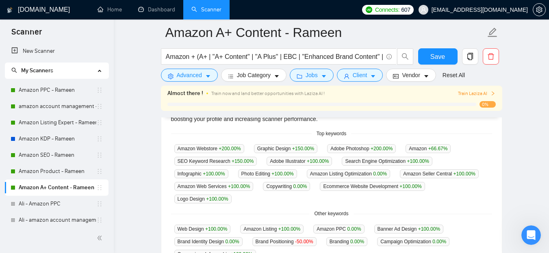
scroll to position [203, 0]
click at [61, 173] on link "Amazon Product - Rameen" at bounding box center [58, 171] width 78 height 16
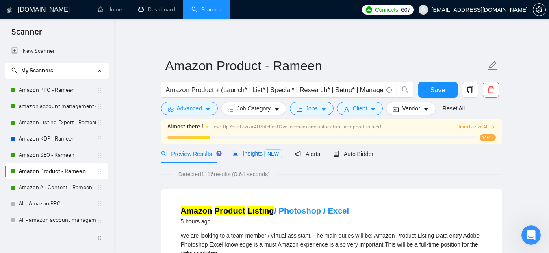
click at [246, 150] on span "Insights NEW" at bounding box center [258, 153] width 50 height 7
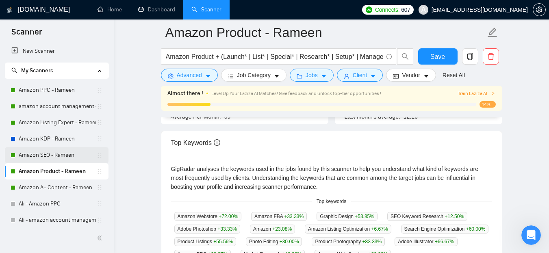
scroll to position [122, 0]
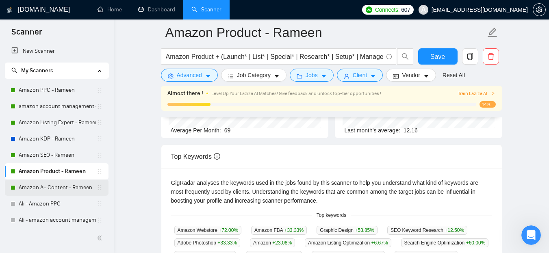
click at [51, 186] on link "Amazon A+ Content - Rameen" at bounding box center [58, 188] width 78 height 16
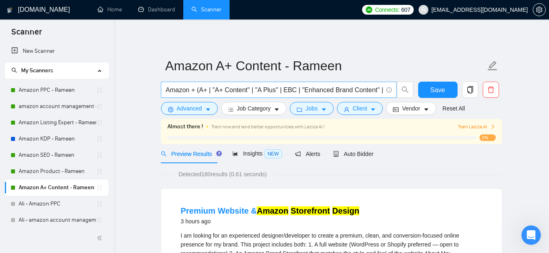
click at [273, 90] on input "Amazon + (A+ | "A+ Content" | "A Plus" | EBC | "Enhanced Brand Content" | Store…" at bounding box center [274, 90] width 217 height 10
